Goal: Information Seeking & Learning: Learn about a topic

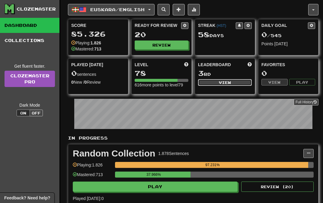
click at [220, 83] on button "View" at bounding box center [225, 82] width 54 height 7
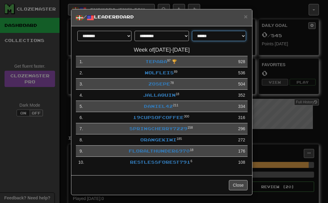
click at [217, 37] on select "**********" at bounding box center [219, 36] width 54 height 10
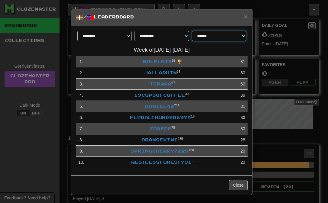
click at [207, 34] on select "**********" at bounding box center [219, 36] width 54 height 10
select select "**********"
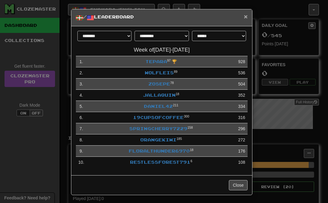
click at [244, 17] on span "×" at bounding box center [246, 16] width 4 height 7
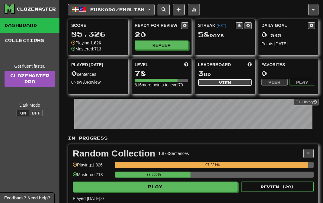
click at [214, 79] on button "View" at bounding box center [225, 82] width 54 height 7
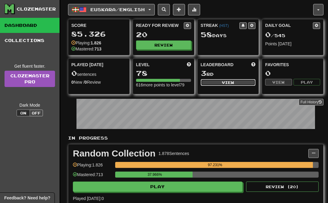
select select "**********"
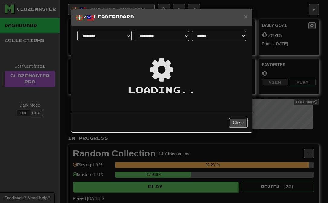
click at [242, 124] on button "Close" at bounding box center [238, 122] width 19 height 10
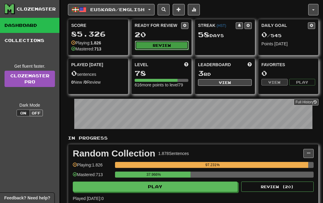
click at [173, 44] on button "Review" at bounding box center [162, 45] width 54 height 9
select select "**"
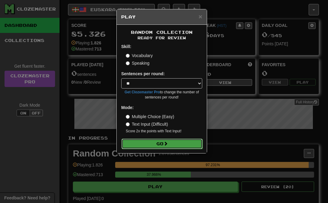
click at [175, 143] on button "Go" at bounding box center [161, 144] width 81 height 10
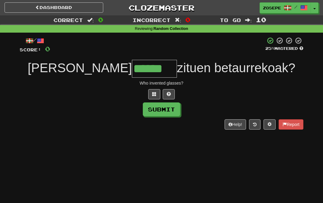
type input "******"
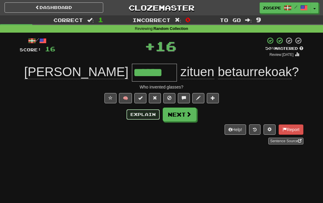
click at [144, 117] on button "Explain" at bounding box center [142, 114] width 33 height 10
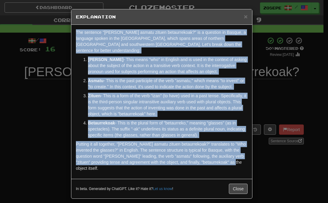
drag, startPoint x: 221, startPoint y: 156, endPoint x: 59, endPoint y: 27, distance: 206.9
click at [59, 27] on div "× Explanation The sentence "[PERSON_NAME] asmatu zituen betaurrekoak?" is a que…" at bounding box center [164, 101] width 328 height 203
copy div "The sentence "[PERSON_NAME] asmatu zituen betaurrekoak?" is a question in Basqu…"
click at [246, 16] on span "×" at bounding box center [246, 16] width 4 height 7
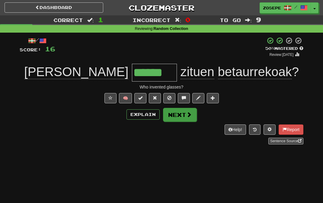
click at [189, 107] on div "/ Score: 16 + 16 50 % Mastered Review: [DATE] [PERSON_NAME] ****** zituen betau…" at bounding box center [162, 90] width 284 height 107
click at [189, 111] on button "Next" at bounding box center [180, 115] width 34 height 14
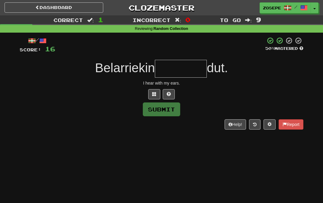
type input "*"
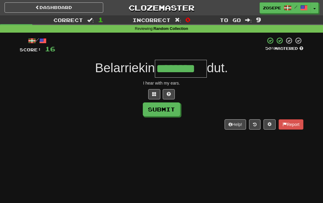
type input "********"
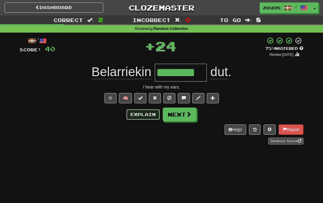
click at [146, 116] on button "Explain" at bounding box center [142, 114] width 33 height 10
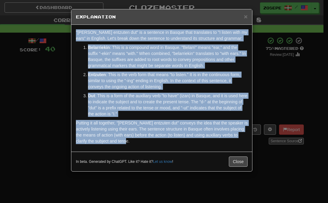
drag, startPoint x: 153, startPoint y: 141, endPoint x: 71, endPoint y: 30, distance: 138.1
click at [71, 30] on div ""Belarriekin entzuten dut" is a sentence in Basque that translates to "I listen…" at bounding box center [161, 88] width 181 height 127
copy div ""Belarriekin entzuten dut" is a sentence in Basque that translates to "I listen…"
click at [247, 16] on span "×" at bounding box center [246, 16] width 4 height 7
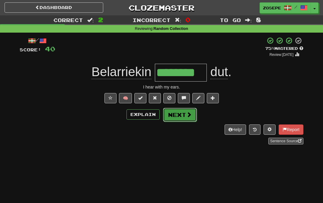
click at [187, 117] on span at bounding box center [188, 114] width 5 height 5
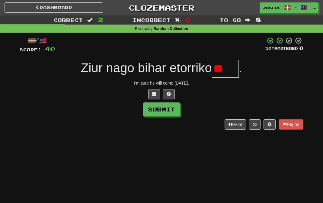
type input "*"
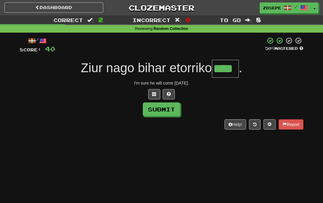
type input "****"
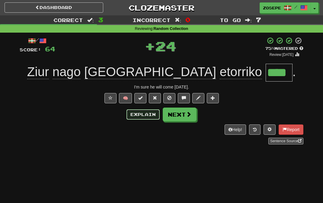
click at [143, 114] on button "Explain" at bounding box center [142, 114] width 33 height 10
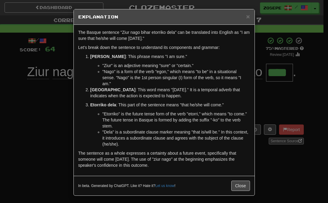
drag, startPoint x: 165, startPoint y: 170, endPoint x: 76, endPoint y: 28, distance: 167.3
click at [76, 28] on div "The Basque sentence "Ziur nago bihar etorriko dela" can be translated into Engl…" at bounding box center [164, 100] width 181 height 151
copy div "The Basque sentence "Ziur nago bihar etorriko dela" can be translated into Engl…"
click at [236, 189] on button "Close" at bounding box center [240, 186] width 19 height 10
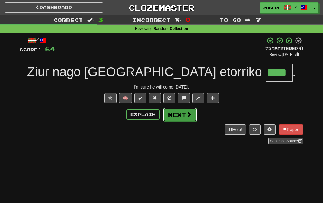
click at [191, 119] on button "Next" at bounding box center [180, 115] width 34 height 14
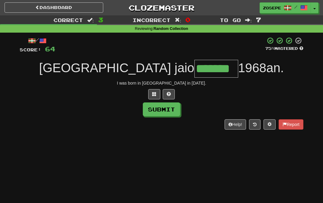
type input "*******"
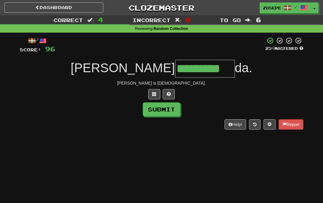
type input "*********"
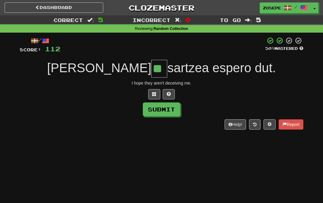
type input "**"
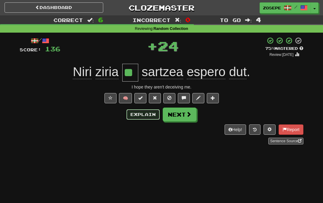
click at [147, 111] on button "Explain" at bounding box center [142, 114] width 33 height 10
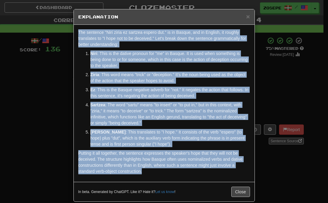
drag, startPoint x: 146, startPoint y: 152, endPoint x: 73, endPoint y: 27, distance: 144.1
click at [74, 27] on div "The sentence "Niri ziria ez sartzea espero dut." is in Basque, and in English, …" at bounding box center [164, 103] width 181 height 157
copy div "The sentence "Niri ziria ez sartzea espero dut." is in Basque, and in English, …"
click at [240, 193] on button "Close" at bounding box center [240, 192] width 19 height 10
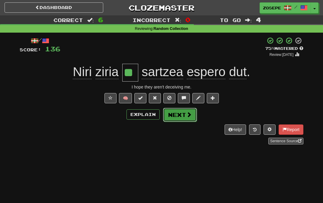
click at [182, 118] on button "Next" at bounding box center [180, 115] width 34 height 14
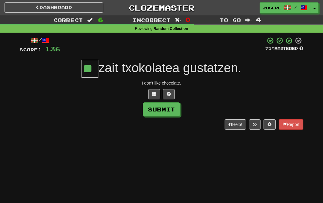
type input "**"
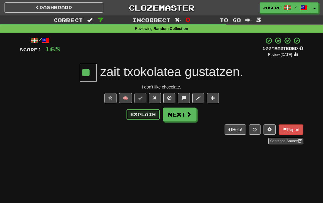
click at [149, 111] on button "Explain" at bounding box center [142, 114] width 33 height 10
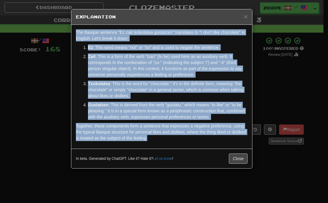
drag, startPoint x: 167, startPoint y: 140, endPoint x: 71, endPoint y: 30, distance: 146.1
click at [71, 30] on div "× Explanation The Basque sentence "Ez zait txokolatea gustatzen" translates to …" at bounding box center [161, 88] width 181 height 159
copy div "The Basque sentence "Ez zait txokolatea gustatzen" translates to "I don't like …"
click at [242, 160] on button "Close" at bounding box center [238, 158] width 19 height 10
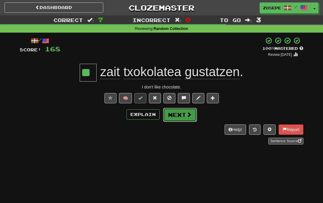
click at [186, 115] on span at bounding box center [188, 114] width 5 height 5
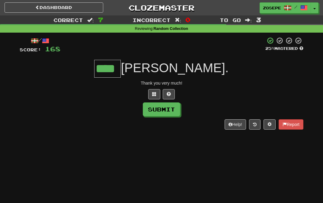
type input "****"
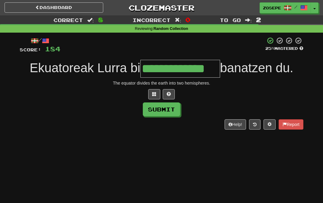
type input "**********"
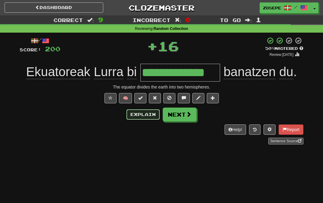
click at [150, 110] on button "Explain" at bounding box center [142, 114] width 33 height 10
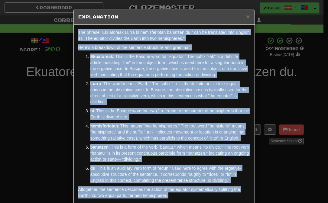
drag, startPoint x: 181, startPoint y: 194, endPoint x: 105, endPoint y: 24, distance: 185.9
click at [105, 25] on div "The phrase "Ekuatoreak Lurra bi hemisferiotan banatzen du." can be translated i…" at bounding box center [164, 115] width 181 height 181
copy div "The phrase "Ekuatoreak Lurra bi hemisferiotan banatzen du." can be translated i…"
click at [247, 18] on div "× Explanation" at bounding box center [164, 16] width 181 height 15
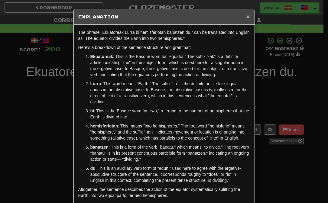
click at [247, 18] on span "×" at bounding box center [248, 16] width 4 height 7
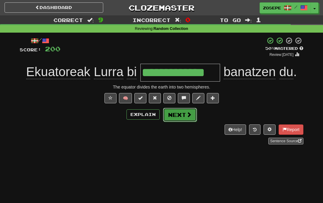
click at [191, 110] on button "Next" at bounding box center [180, 115] width 34 height 14
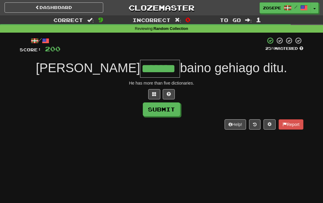
type input "*******"
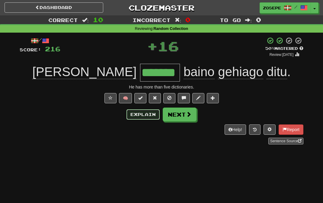
click at [136, 114] on button "Explain" at bounding box center [142, 114] width 33 height 10
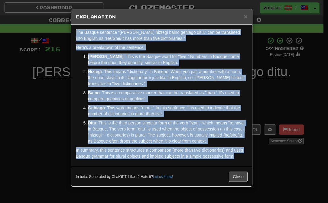
drag, startPoint x: 240, startPoint y: 160, endPoint x: 73, endPoint y: 33, distance: 210.2
click at [73, 33] on div "The Basque sentence "Bost hiztegi baino gehiago ditu." can be translated into E…" at bounding box center [161, 96] width 181 height 142
copy div "The Basque sentence "Bost hiztegi baino gehiago ditu." can be translated into E…"
click at [235, 177] on button "Close" at bounding box center [238, 176] width 19 height 10
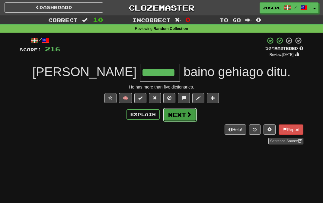
click at [187, 117] on span at bounding box center [188, 114] width 5 height 5
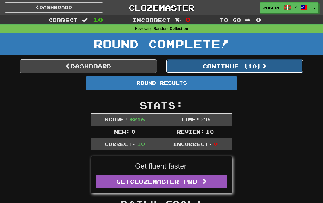
click at [228, 66] on button "Continue ( 10 )" at bounding box center [234, 66] width 137 height 14
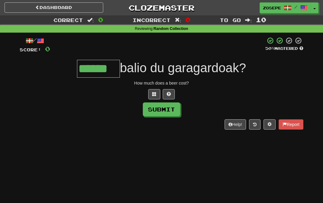
type input "******"
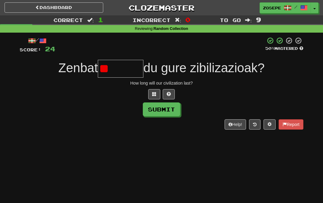
type input "*"
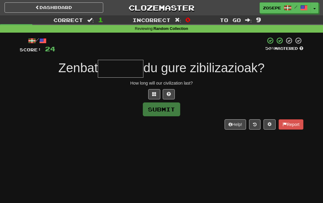
type input "*"
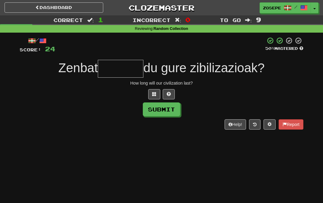
type input "*"
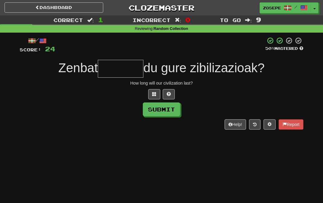
type input "*"
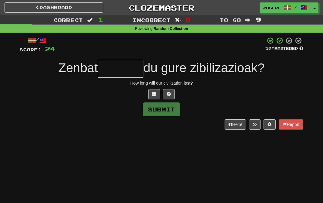
type input "*"
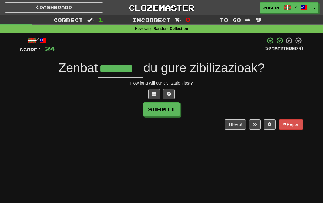
type input "*******"
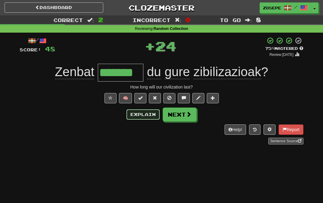
click at [144, 114] on button "Explain" at bounding box center [142, 114] width 33 height 10
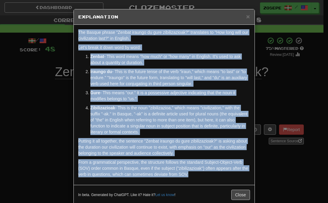
drag, startPoint x: 127, startPoint y: 136, endPoint x: 67, endPoint y: 33, distance: 118.9
click at [67, 33] on div "× Explanation The Basque phrase "Zenbat iraungo du gure zibilizazioak?" transla…" at bounding box center [164, 101] width 328 height 203
copy div "The Basque phrase "Zenbat iraungo du gure zibilizazioak?" translates to "How lo…"
click at [244, 196] on button "Close" at bounding box center [240, 195] width 19 height 10
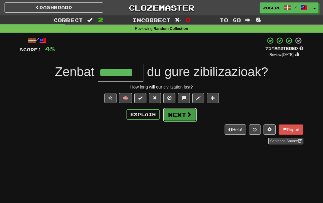
click at [189, 121] on button "Next" at bounding box center [180, 115] width 34 height 14
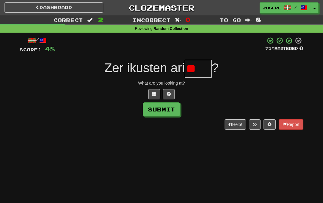
type input "*"
type input "****"
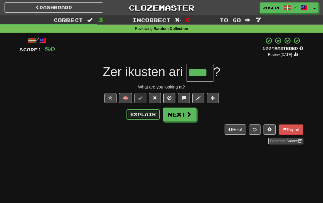
drag, startPoint x: 149, startPoint y: 114, endPoint x: 153, endPoint y: 115, distance: 3.4
click at [153, 115] on button "Explain" at bounding box center [142, 114] width 33 height 10
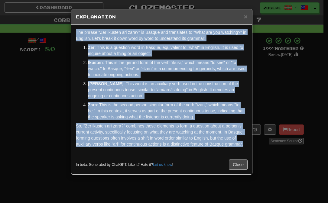
drag, startPoint x: 242, startPoint y: 147, endPoint x: 117, endPoint y: 25, distance: 174.6
click at [117, 25] on div "The phrase "Zer ikusten ari zara?" is Basque and translates to "What are you wa…" at bounding box center [161, 90] width 181 height 130
copy div "The phrase "Zer ikusten ari zara?" is Basque and translates to "What are you wa…"
click at [247, 17] on span "×" at bounding box center [246, 16] width 4 height 7
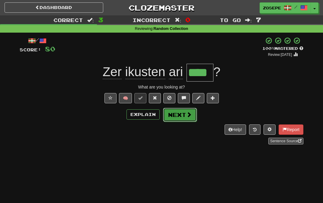
click at [188, 114] on span at bounding box center [188, 114] width 5 height 5
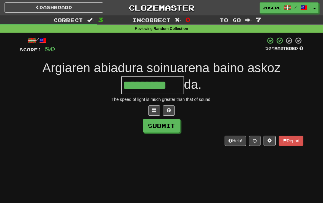
type input "*********"
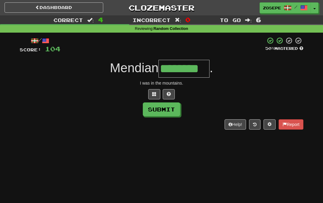
type input "********"
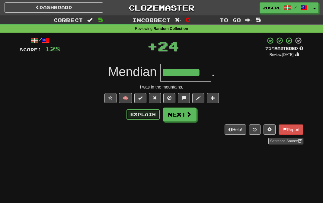
click at [147, 117] on button "Explain" at bounding box center [142, 114] width 33 height 10
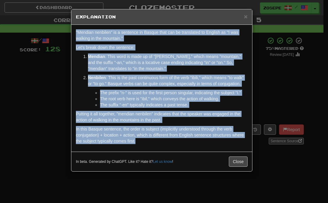
drag, startPoint x: 158, startPoint y: 143, endPoint x: 69, endPoint y: 28, distance: 145.7
click at [69, 28] on div "× Explanation "Mendian nenbilen" is a sentence in Basque that can be translated…" at bounding box center [164, 101] width 328 height 203
copy div ""Mendian nenbilen" is a sentence in Basque that can be translated to English as…"
click at [234, 163] on button "Close" at bounding box center [238, 161] width 19 height 10
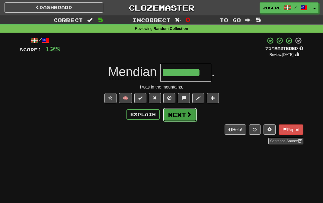
click at [180, 112] on button "Next" at bounding box center [180, 115] width 34 height 14
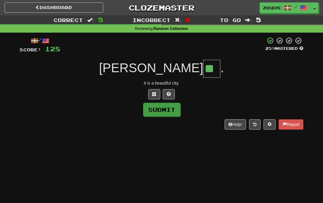
type input "**"
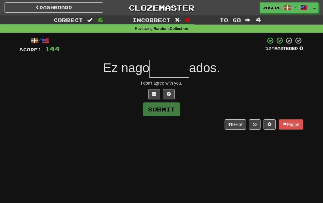
type input "*"
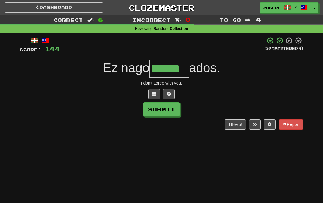
type input "******"
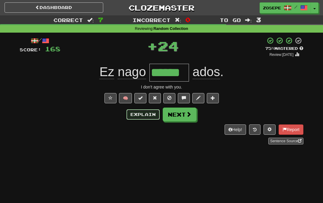
click at [146, 113] on button "Explain" at bounding box center [142, 114] width 33 height 10
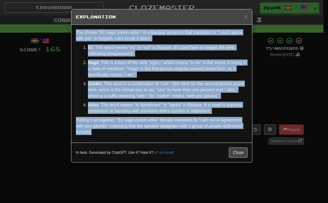
drag, startPoint x: 154, startPoint y: 134, endPoint x: 65, endPoint y: 33, distance: 134.5
click at [65, 33] on div "× Explanation The phrase "Ez nago zuekin ados." is a Basque sentence that trans…" at bounding box center [164, 101] width 328 height 203
click at [242, 152] on button "Close" at bounding box center [238, 152] width 19 height 10
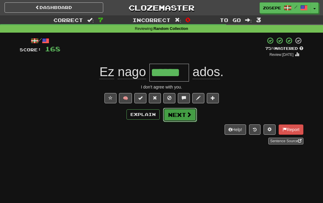
click at [189, 121] on button "Next" at bounding box center [180, 115] width 34 height 14
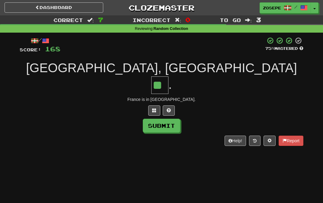
type input "**"
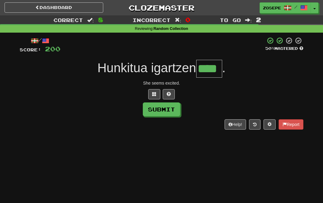
type input "****"
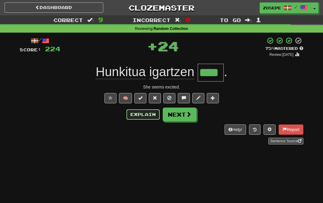
click at [144, 113] on button "Explain" at bounding box center [142, 114] width 33 height 10
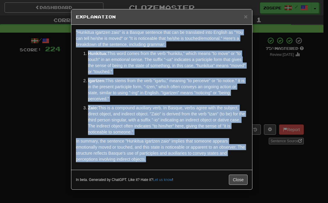
drag, startPoint x: 166, startPoint y: 160, endPoint x: 77, endPoint y: 27, distance: 160.7
click at [77, 27] on div ""Hunkitua igartzen zaio" is a Basque sentence that can be translated into Engli…" at bounding box center [161, 97] width 181 height 145
click at [246, 16] on span "×" at bounding box center [246, 16] width 4 height 7
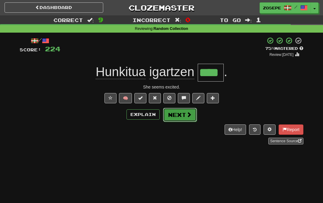
click at [177, 112] on button "Next" at bounding box center [180, 115] width 34 height 14
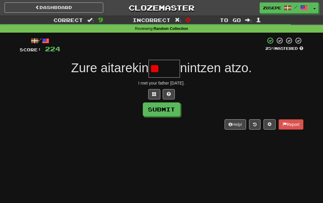
type input "*"
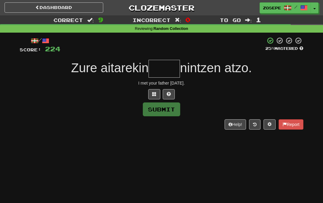
type input "*"
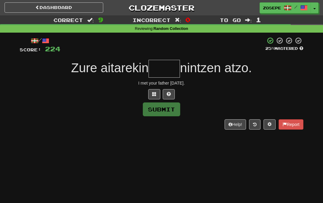
type input "*"
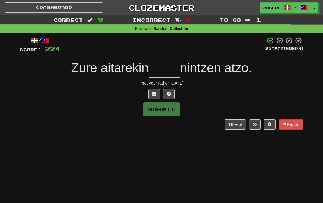
type input "*"
type input "****"
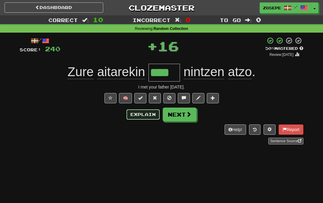
click at [139, 116] on button "Explain" at bounding box center [142, 114] width 33 height 10
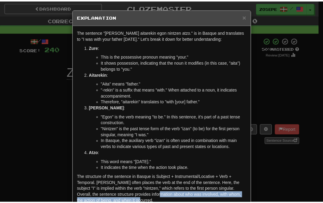
scroll to position [2, 0]
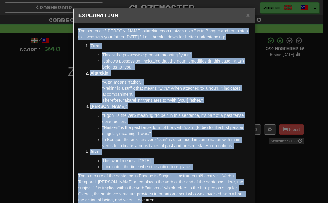
drag, startPoint x: 156, startPoint y: 200, endPoint x: 67, endPoint y: 27, distance: 194.6
click at [67, 27] on div "× Explanation The sentence "Zure aitarekin egon nintzen atzo." is in Basque and…" at bounding box center [164, 101] width 328 height 203
click at [246, 18] on span "×" at bounding box center [248, 14] width 4 height 7
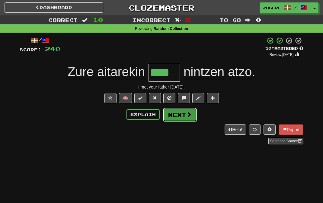
click at [183, 114] on button "Next" at bounding box center [180, 115] width 34 height 14
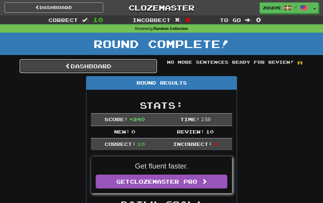
click at [119, 66] on link "Dashboard" at bounding box center [88, 66] width 137 height 14
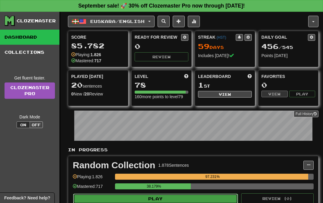
click at [161, 194] on button "Play" at bounding box center [155, 198] width 165 height 10
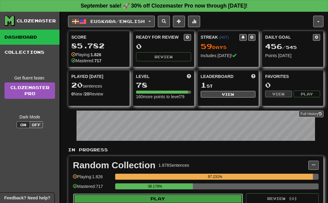
select select "**"
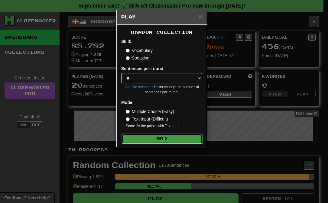
click at [155, 142] on button "Go" at bounding box center [161, 138] width 81 height 10
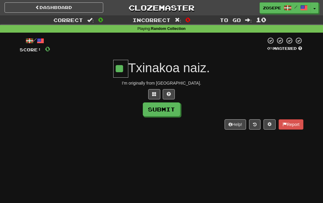
type input "**"
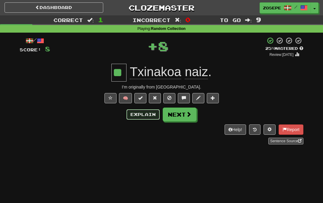
click at [149, 119] on button "Explain" at bounding box center [142, 114] width 33 height 10
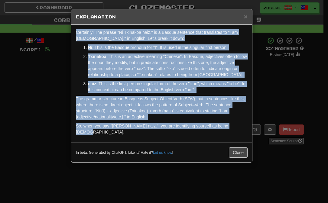
drag, startPoint x: 187, startPoint y: 131, endPoint x: 76, endPoint y: 24, distance: 154.1
click at [76, 24] on div "× Explanation Certainly! The phrase "Ni Txinakoa naiz." is a Basque sentence th…" at bounding box center [161, 85] width 181 height 153
copy div "Certainly! The phrase "Ni Txinakoa naiz." is a Basque sentence that translates …"
click at [233, 147] on button "Close" at bounding box center [238, 152] width 19 height 10
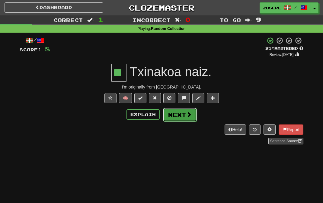
click at [184, 118] on button "Next" at bounding box center [180, 115] width 34 height 14
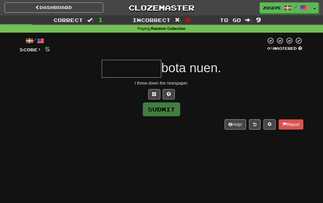
type input "*"
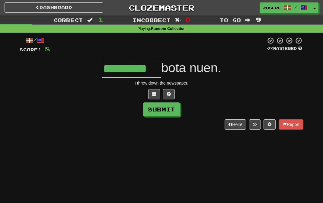
type input "*********"
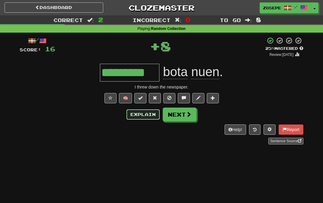
click at [152, 116] on button "Explain" at bounding box center [142, 114] width 33 height 10
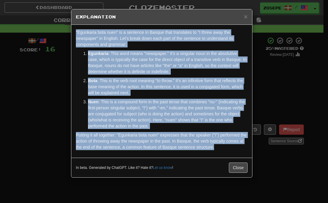
drag, startPoint x: 239, startPoint y: 151, endPoint x: 67, endPoint y: 25, distance: 213.1
click at [67, 25] on div "× Explanation "Egunkaria bota nuen" is a sentence in Basque that translates to …" at bounding box center [164, 101] width 328 height 203
copy div ""Egunkaria bota nuen" is a sentence in Basque that translates to "I threw away …"
click at [246, 16] on span "×" at bounding box center [246, 16] width 4 height 7
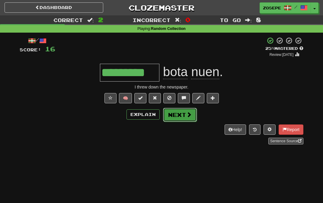
click at [182, 112] on button "Next" at bounding box center [180, 115] width 34 height 14
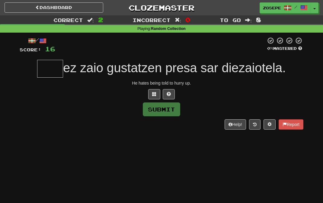
type input "*"
type input "****"
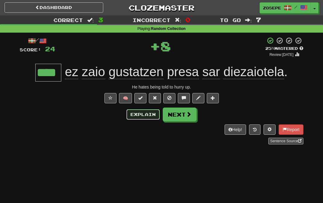
click at [147, 115] on button "Explain" at bounding box center [142, 114] width 33 height 10
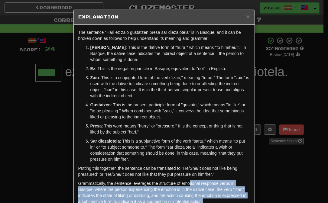
scroll to position [0, 0]
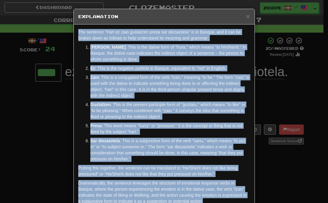
drag, startPoint x: 210, startPoint y: 200, endPoint x: 52, endPoint y: 32, distance: 231.1
click at [52, 32] on div "× Explanation The sentence "Hari ez zaio gustatzen presa sar diezaiotela" is in…" at bounding box center [164, 101] width 328 height 203
copy div "The sentence "Hari ez zaio gustatzen presa sar diezaiotela" is in Basque, and i…"
click at [246, 18] on span "×" at bounding box center [248, 16] width 4 height 7
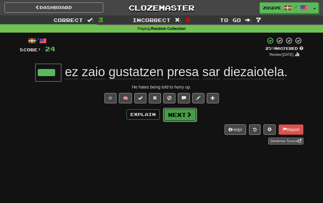
click at [186, 120] on button "Next" at bounding box center [180, 115] width 34 height 14
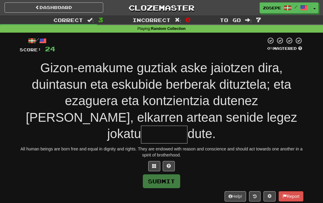
type input "*"
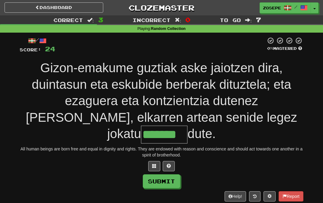
type input "*******"
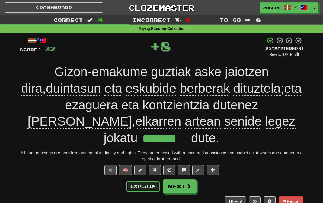
click at [154, 181] on button "Explain" at bounding box center [142, 186] width 33 height 10
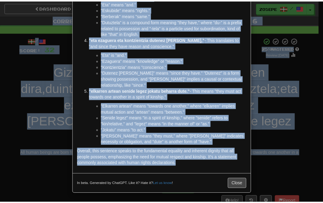
scroll to position [0, 0]
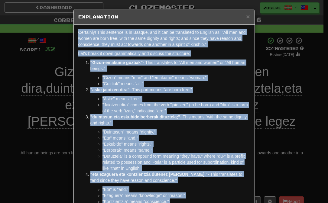
drag, startPoint x: 194, startPoint y: 166, endPoint x: 65, endPoint y: 26, distance: 191.4
click at [65, 26] on div "× Explanation Certainly! This sentence is in Basque, and it can be translated t…" at bounding box center [164, 101] width 328 height 203
copy div "Certainly! This sentence is in Basque, and it can be translated to English as: …"
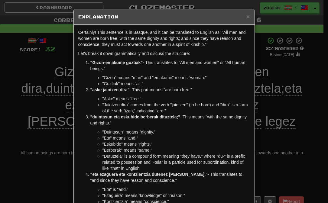
click at [243, 17] on h5 "Explanation" at bounding box center [163, 17] width 171 height 6
click at [246, 17] on span "×" at bounding box center [248, 16] width 4 height 7
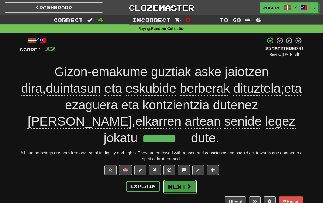
click at [173, 180] on button "Next" at bounding box center [180, 187] width 34 height 14
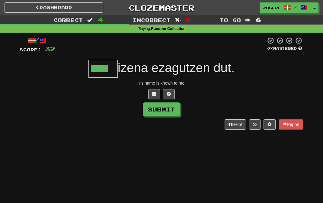
type input "****"
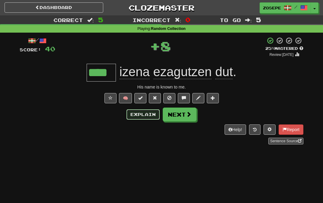
click at [138, 113] on button "Explain" at bounding box center [142, 114] width 33 height 10
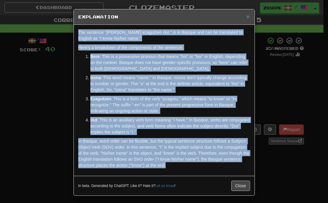
drag, startPoint x: 182, startPoint y: 170, endPoint x: 48, endPoint y: 25, distance: 197.6
click at [48, 25] on div "× Explanation The sentence "Bere izena ezagutzen dut." is in Basque and can be …" at bounding box center [164, 101] width 328 height 203
copy div "The sentence "Bere izena ezagutzen dut." is in Basque and can be translated to …"
click at [246, 18] on span "×" at bounding box center [248, 16] width 4 height 7
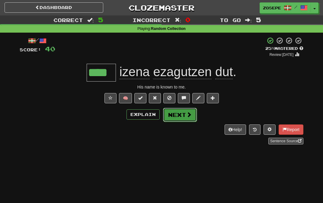
click at [176, 116] on button "Next" at bounding box center [180, 115] width 34 height 14
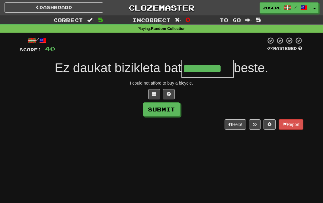
type input "********"
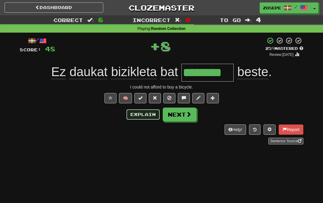
click at [150, 112] on button "Explain" at bounding box center [142, 114] width 33 height 10
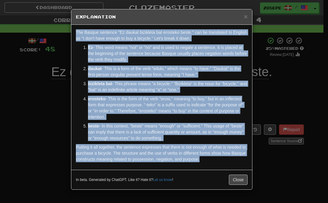
drag, startPoint x: 224, startPoint y: 158, endPoint x: 67, endPoint y: 31, distance: 201.6
click at [67, 31] on div "× Explanation The Basque sentence "Ez daukat bizikleta bat erosteko beste." can…" at bounding box center [164, 101] width 328 height 203
copy div "The Basque sentence "Ez daukat bizikleta bat erosteko beste." can be translated…"
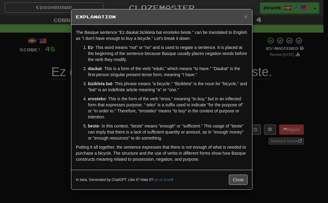
click at [247, 17] on div "× Explanation" at bounding box center [161, 16] width 181 height 15
click at [246, 17] on span "×" at bounding box center [246, 16] width 4 height 7
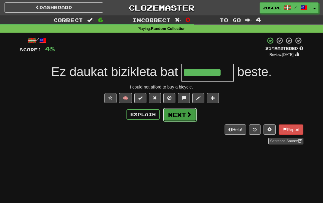
click at [188, 114] on span at bounding box center [188, 114] width 5 height 5
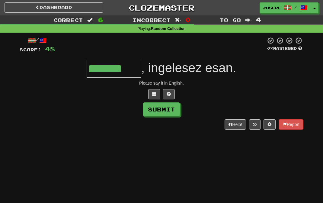
type input "*******"
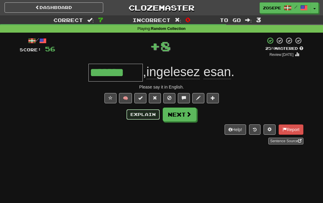
click at [136, 116] on button "Explain" at bounding box center [142, 114] width 33 height 10
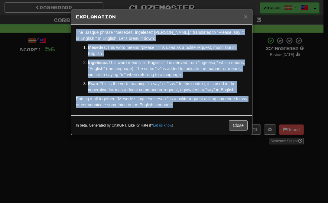
drag, startPoint x: 184, startPoint y: 106, endPoint x: 53, endPoint y: 27, distance: 153.6
click at [53, 27] on div "× Explanation The Basque phrase "Mesedez, ingelesez esan." translates to "Pleas…" at bounding box center [164, 101] width 328 height 203
copy div "The Basque phrase "Mesedez, ingelesez esan." translates to "Please, say it in E…"
click at [234, 125] on button "Close" at bounding box center [238, 125] width 19 height 10
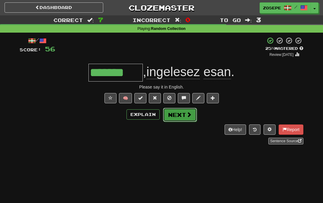
click at [183, 117] on button "Next" at bounding box center [180, 115] width 34 height 14
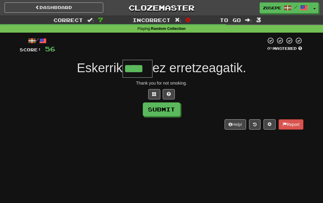
type input "****"
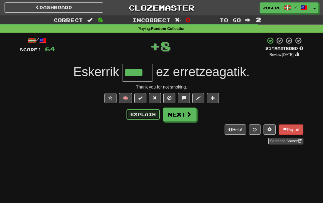
click at [144, 119] on button "Explain" at bounding box center [142, 114] width 33 height 10
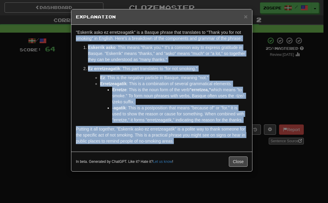
drag, startPoint x: 186, startPoint y: 144, endPoint x: 66, endPoint y: 36, distance: 161.1
click at [66, 36] on div "× Explanation "Eskerrik asko ez erretzeagatik" is a Basque phrase that translat…" at bounding box center [164, 101] width 328 height 203
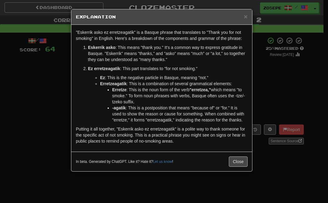
drag, startPoint x: 66, startPoint y: 34, endPoint x: 66, endPoint y: 26, distance: 8.5
click at [66, 26] on div "× Explanation "Eskerrik asko ez erretzeagatik" is a Basque phrase that translat…" at bounding box center [164, 101] width 328 height 203
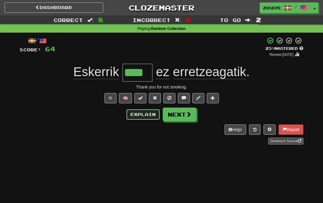
click at [152, 117] on button "Explain" at bounding box center [142, 114] width 33 height 10
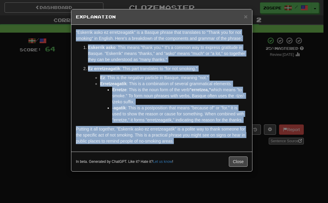
drag, startPoint x: 171, startPoint y: 133, endPoint x: 74, endPoint y: 27, distance: 143.6
click at [74, 27] on div ""Eskerrik asko ez erretzeagatik" is a Basque phrase that translates to "Thank y…" at bounding box center [161, 88] width 181 height 127
copy div ""Eskerrik asko ez erretzeagatik" is a Basque phrase that translates to "Thank y…"
click at [245, 18] on span "×" at bounding box center [246, 16] width 4 height 7
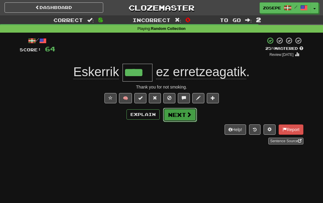
click at [186, 110] on button "Next" at bounding box center [180, 115] width 34 height 14
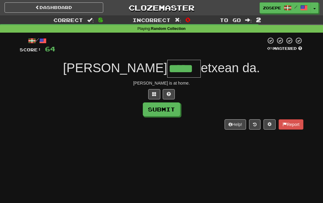
type input "*****"
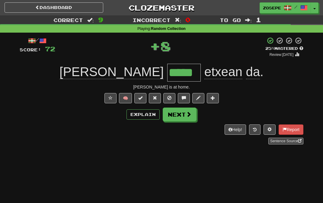
click at [146, 120] on div "Explain Next" at bounding box center [162, 114] width 284 height 14
click at [148, 116] on button "Explain" at bounding box center [142, 114] width 33 height 10
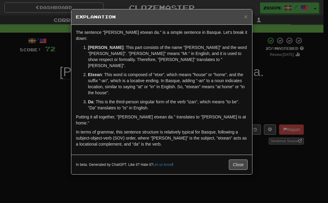
drag, startPoint x: 186, startPoint y: 138, endPoint x: 129, endPoint y: 25, distance: 126.5
click at [129, 25] on div "The sentence "Nakamura jauna etxean da." is a simple sentence in Basque. Let's …" at bounding box center [161, 90] width 181 height 130
copy div "The sentence "Nakamura jauna etxean da." is a simple sentence in Basque. Let's …"
click at [236, 159] on button "Close" at bounding box center [238, 164] width 19 height 10
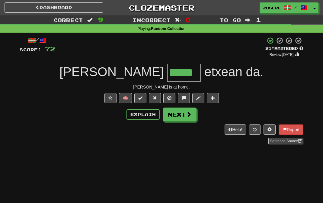
click at [165, 105] on div "/ Score: 72 + 8 25 % Mastered Review: 2025-09-17 Nakamura ***** etxean da . Mr …" at bounding box center [162, 90] width 284 height 107
click at [171, 112] on button "Next" at bounding box center [180, 115] width 34 height 14
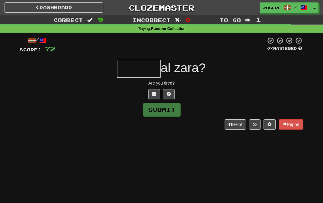
type input "*"
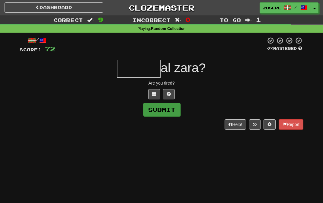
type input "*"
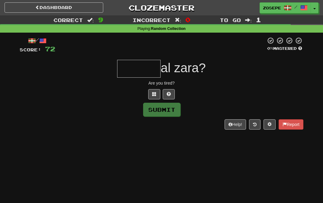
type input "*"
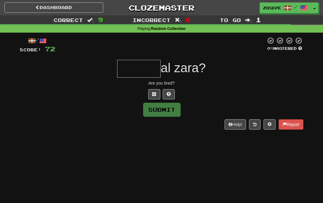
type input "*"
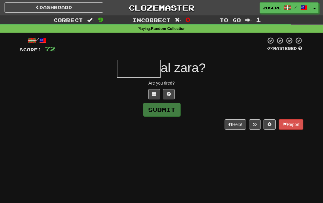
type input "*"
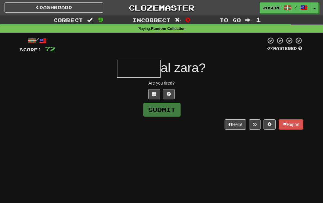
type input "*"
type input "******"
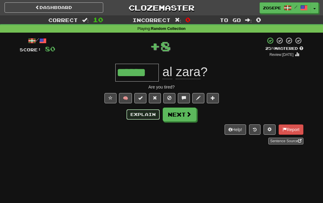
click at [143, 116] on button "Explain" at bounding box center [142, 114] width 33 height 10
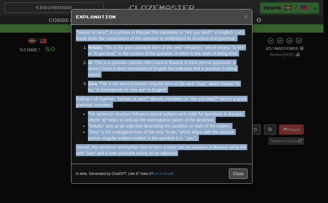
drag, startPoint x: 209, startPoint y: 161, endPoint x: 62, endPoint y: 26, distance: 199.6
click at [62, 26] on div "× Explanation "Nekatu al zara?" is a phrase in Basque that translates to "Are y…" at bounding box center [164, 101] width 328 height 203
copy div ""Nekatu al zara?" is a phrase in Basque that translates to "Are you tired?" in …"
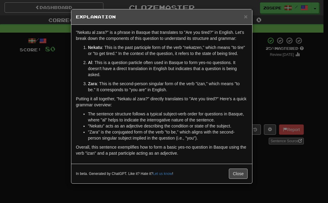
click at [238, 183] on div "In beta. Generated by ChatGPT. Like it? Hate it? Let us know ! Close" at bounding box center [161, 174] width 181 height 20
click at [238, 179] on button "Close" at bounding box center [238, 173] width 19 height 10
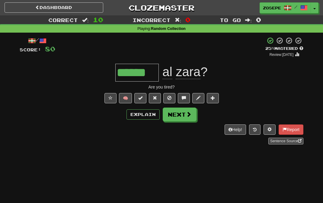
click at [186, 122] on div "/ Score: 80 + 8 25 % Mastered Review: 2025-09-17 ****** al zara ? Are you tired…" at bounding box center [162, 90] width 284 height 107
click at [186, 118] on button "Next" at bounding box center [180, 115] width 34 height 14
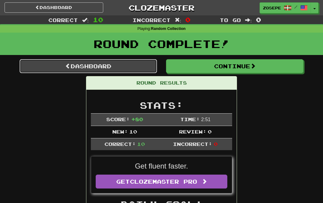
click at [120, 67] on link "Dashboard" at bounding box center [88, 66] width 137 height 14
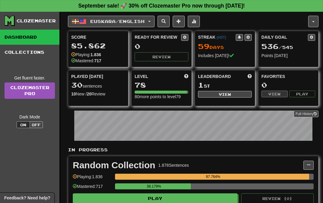
scroll to position [12, 0]
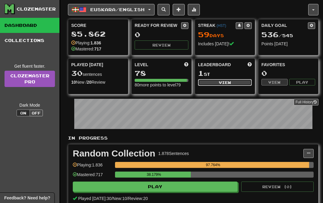
click at [227, 84] on button "View" at bounding box center [225, 82] width 54 height 7
select select "**********"
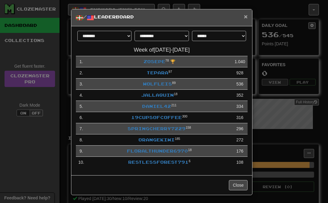
click at [244, 17] on span "×" at bounding box center [246, 16] width 4 height 7
